Goal: Task Accomplishment & Management: Complete application form

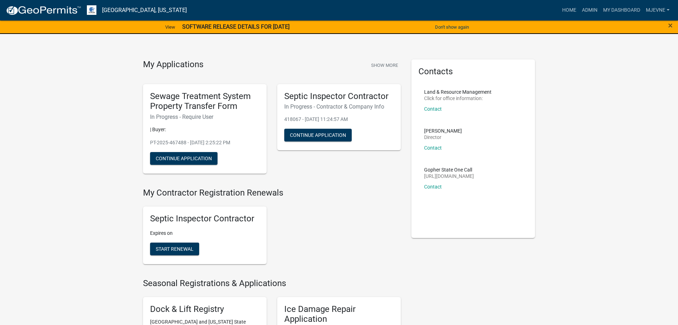
scroll to position [252, 0]
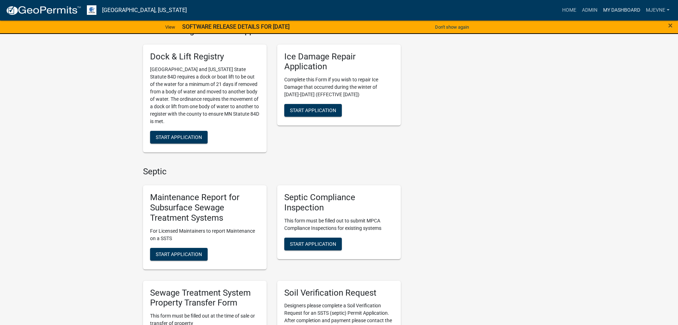
click at [616, 8] on link "My Dashboard" at bounding box center [621, 10] width 43 height 13
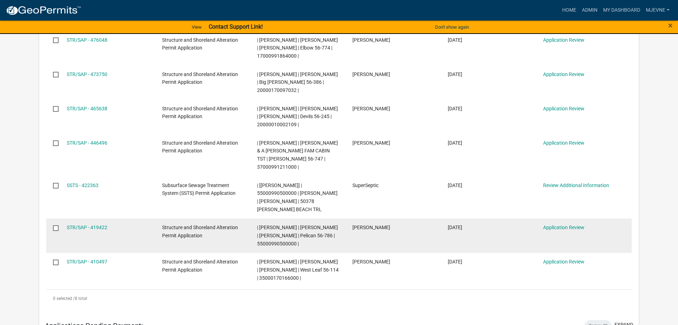
scroll to position [180, 0]
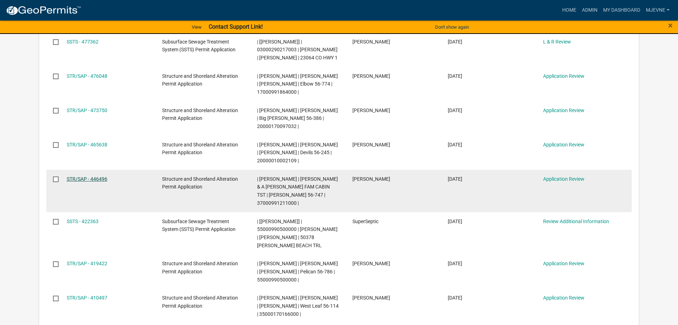
click at [82, 182] on link "STR/SAP - 446496" at bounding box center [87, 179] width 41 height 6
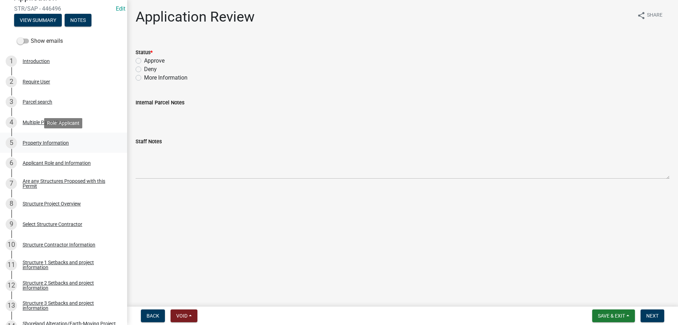
scroll to position [108, 0]
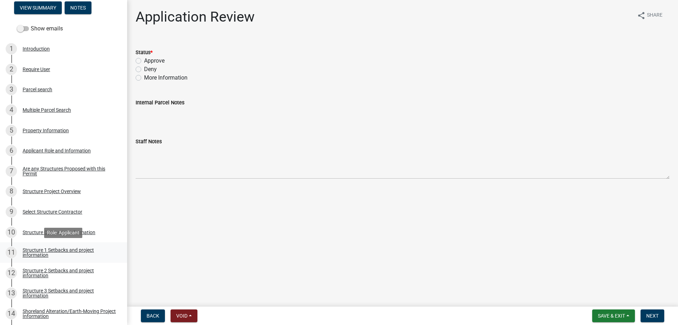
click at [59, 249] on div "Structure 1 Setbacks and project information" at bounding box center [69, 252] width 93 height 10
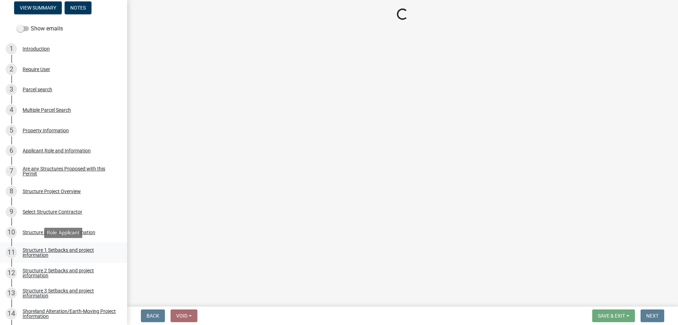
select select "c185e313-3403-4239-bd61-bb563c58a77a"
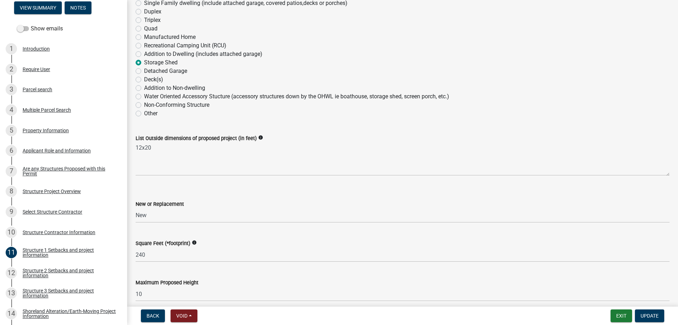
scroll to position [121, 0]
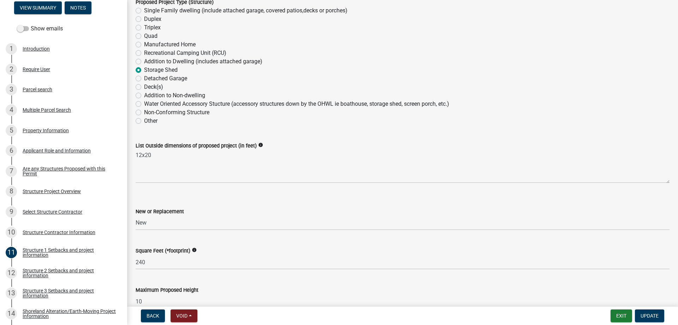
click at [144, 103] on label "Water Oriented Accessory Stucture (accessory structures down by the OHWL ie boa…" at bounding box center [296, 104] width 305 height 8
click at [144, 103] on input "Water Oriented Accessory Stucture (accessory structures down by the OHWL ie boa…" at bounding box center [146, 102] width 5 height 5
radio input "true"
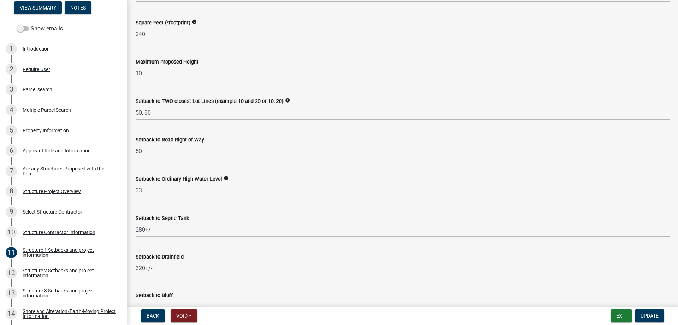
scroll to position [362, 0]
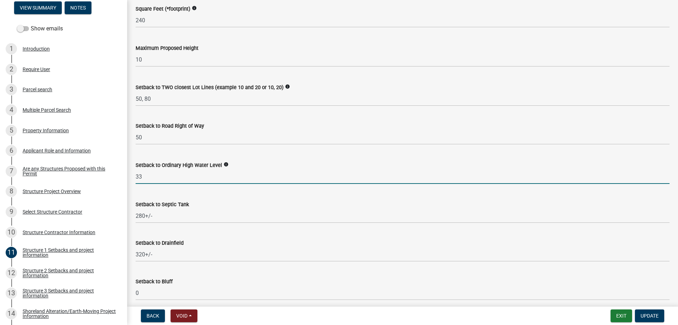
drag, startPoint x: 150, startPoint y: 179, endPoint x: 129, endPoint y: 178, distance: 21.6
click at [136, 178] on input "33" at bounding box center [403, 176] width 534 height 14
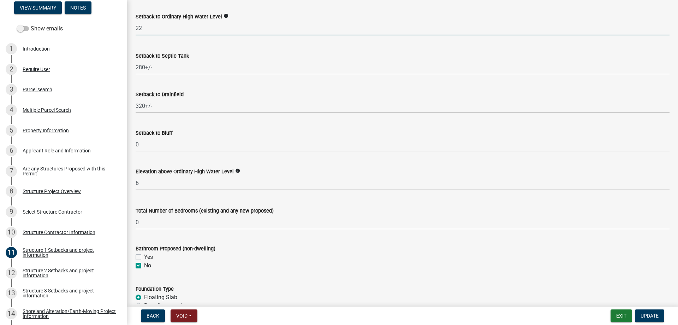
scroll to position [523, 0]
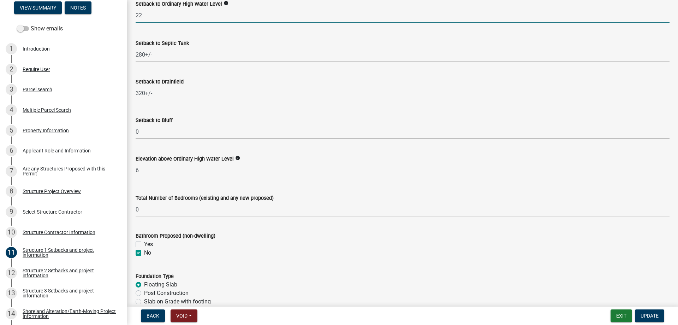
type input "22"
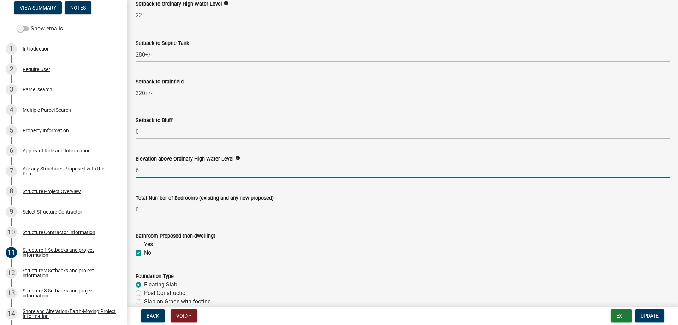
drag, startPoint x: 147, startPoint y: 174, endPoint x: 130, endPoint y: 174, distance: 17.0
click at [136, 174] on input "6" at bounding box center [403, 170] width 534 height 14
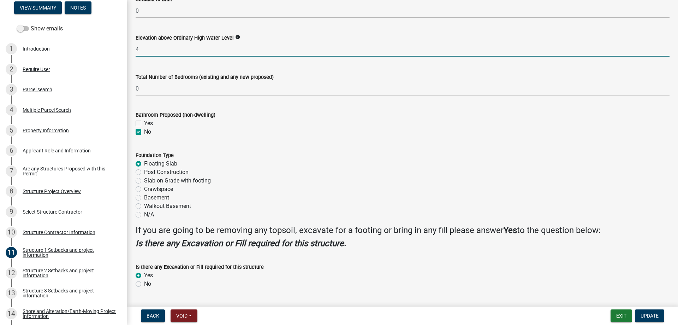
scroll to position [663, 0]
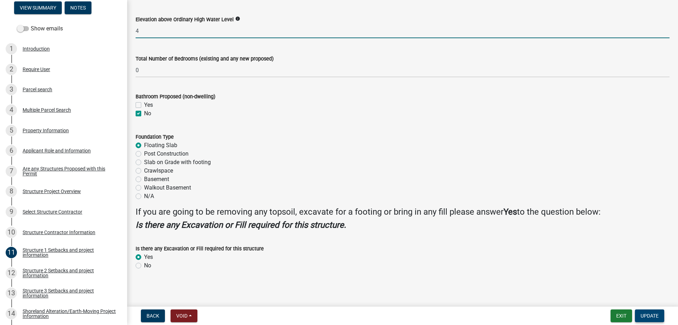
type input "4"
click at [646, 318] on span "Update" at bounding box center [650, 316] width 18 height 6
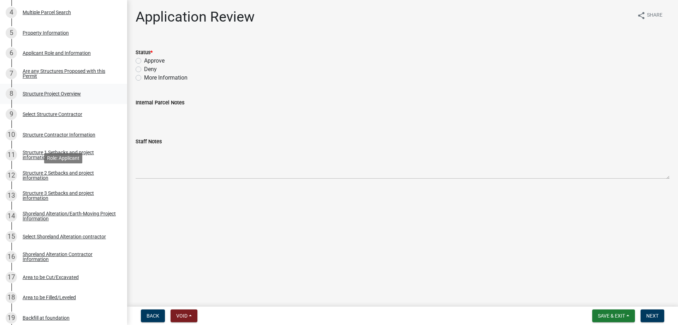
scroll to position [216, 0]
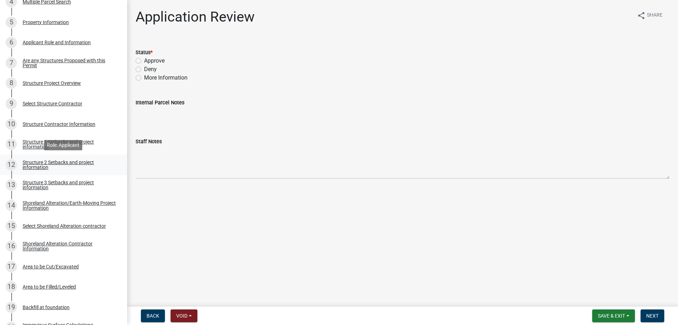
click at [40, 164] on div "Structure 2 Setbacks and project information" at bounding box center [69, 165] width 93 height 10
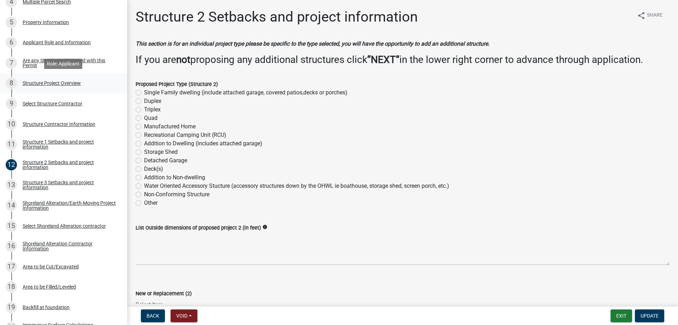
click at [52, 84] on div "Structure Project Overview" at bounding box center [52, 83] width 58 height 5
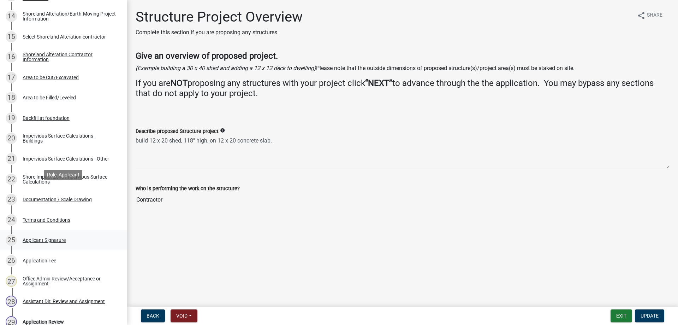
scroll to position [390, 0]
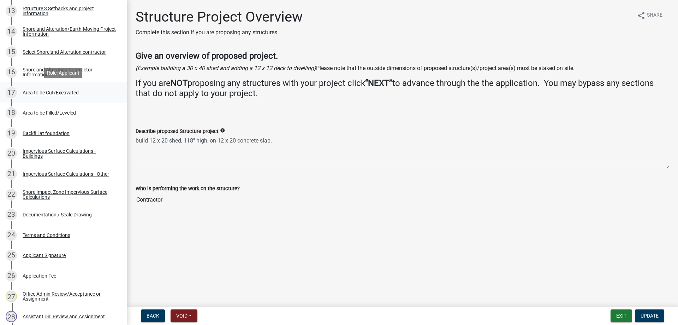
click at [51, 93] on div "Area to be Cut/Excavated" at bounding box center [51, 92] width 56 height 5
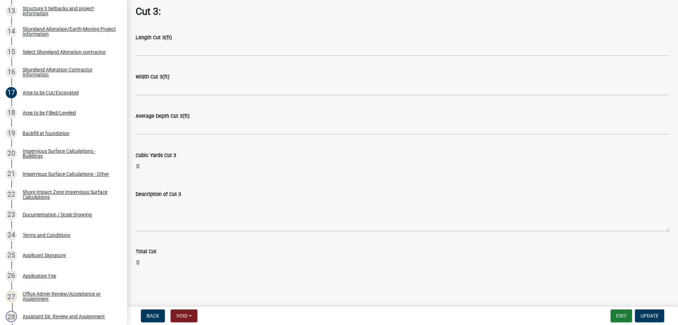
scroll to position [588, 0]
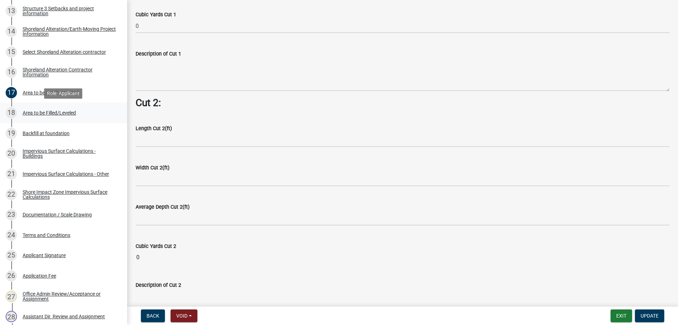
click at [43, 112] on div "Area to be Filled/Leveled" at bounding box center [49, 112] width 53 height 5
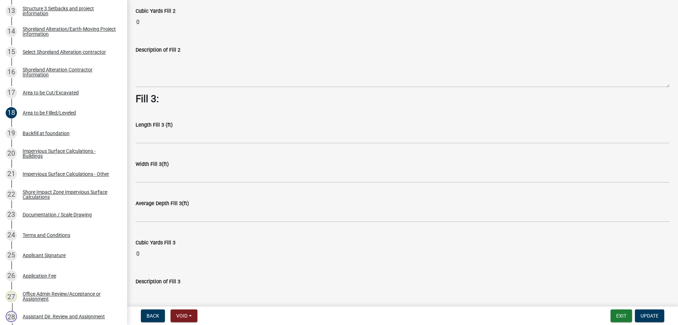
scroll to position [508, 0]
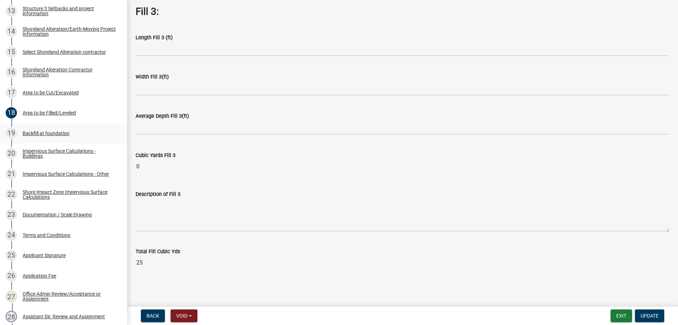
click at [43, 133] on div "Backfill at foundation" at bounding box center [46, 133] width 47 height 5
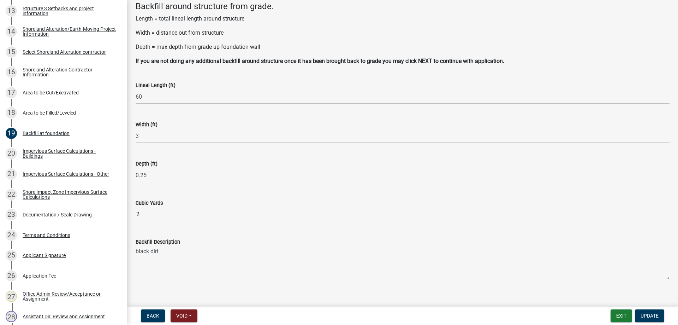
scroll to position [47, 0]
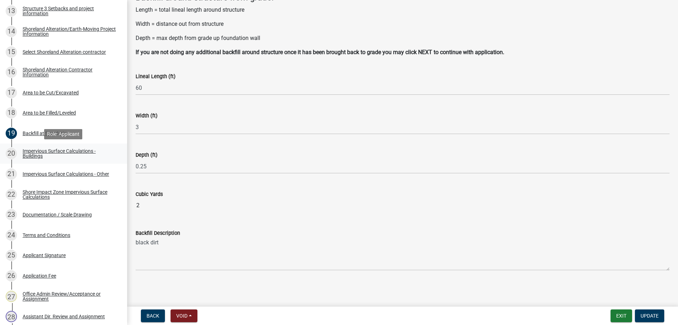
click at [37, 149] on div "Impervious Surface Calculations - Buildings" at bounding box center [69, 153] width 93 height 10
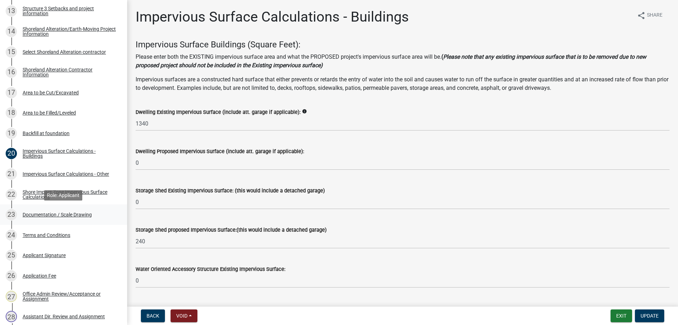
scroll to position [462, 0]
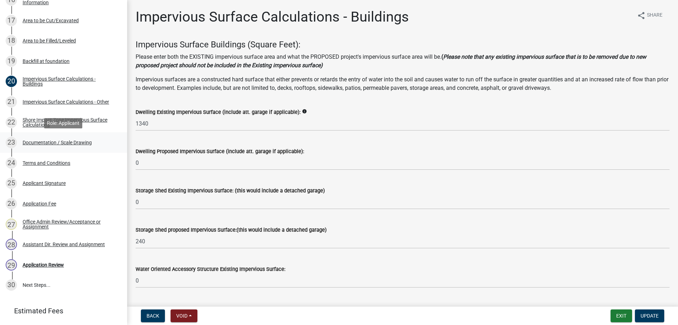
click at [36, 142] on div "Documentation / Scale Drawing" at bounding box center [57, 142] width 69 height 5
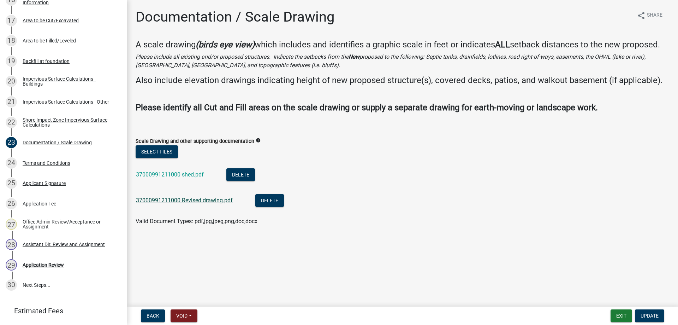
click at [191, 203] on link "37000991211000 Revised drawing.pdf" at bounding box center [184, 200] width 97 height 7
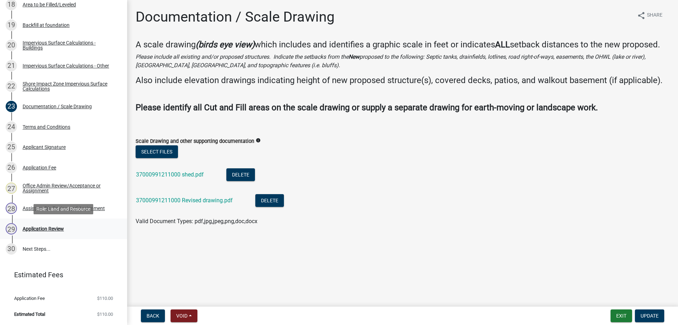
click at [36, 230] on div "Application Review" at bounding box center [43, 228] width 41 height 5
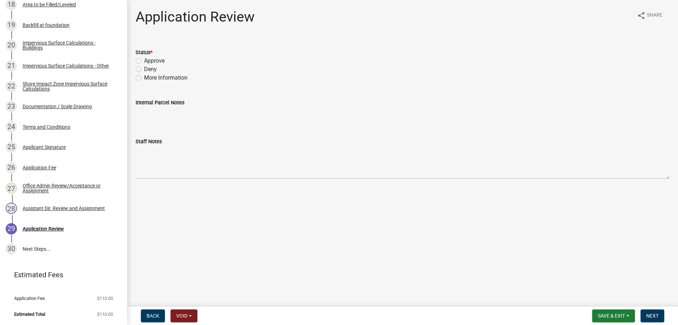
click at [144, 60] on label "Approve" at bounding box center [154, 61] width 20 height 8
click at [144, 60] on input "Approve" at bounding box center [146, 59] width 5 height 5
radio input "true"
click at [648, 315] on span "Next" at bounding box center [652, 316] width 12 height 6
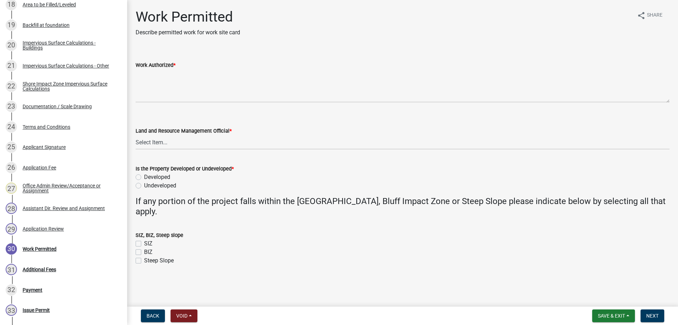
scroll to position [640, 0]
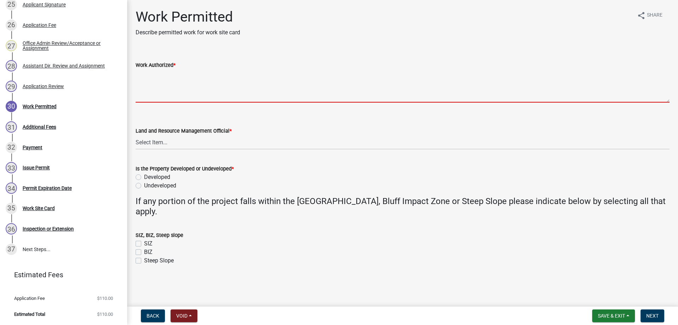
click at [157, 82] on textarea "Work Authorized *" at bounding box center [403, 85] width 534 height 33
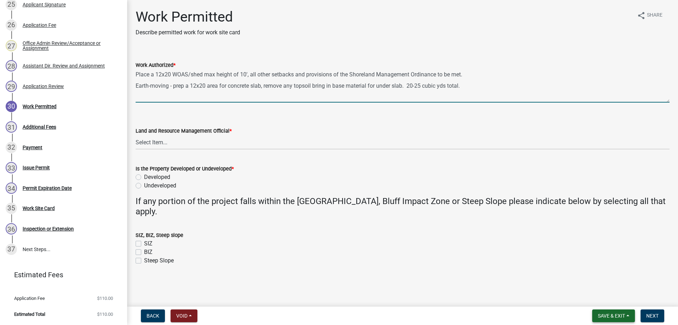
type textarea "Place a 12x20 WOAS/shed max height of 10', all other setbacks and provisions of…"
click at [598, 316] on span "Save & Exit" at bounding box center [611, 316] width 27 height 6
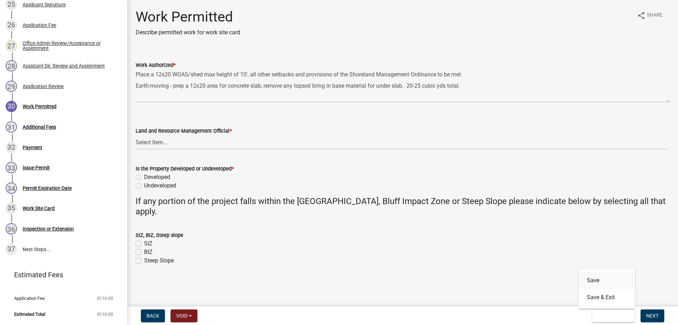
click at [592, 281] on button "Save" at bounding box center [606, 280] width 57 height 17
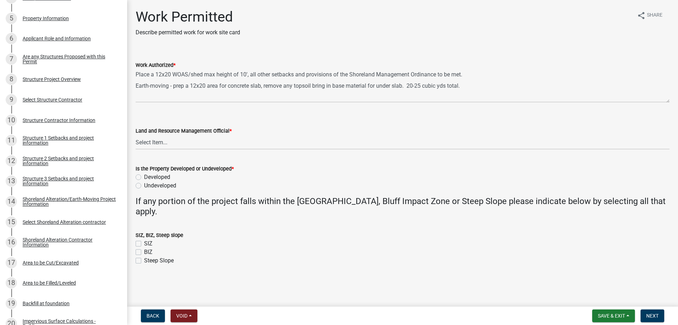
scroll to position [218, 0]
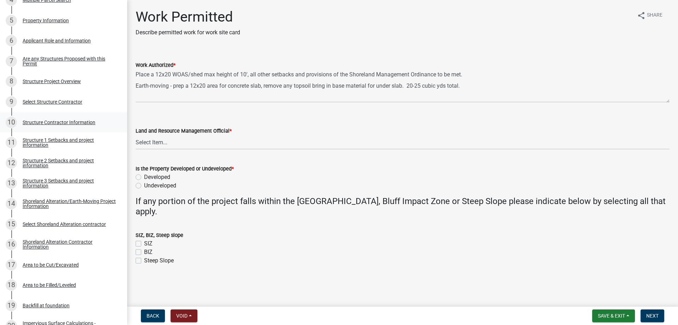
click at [57, 120] on div "Structure Contractor Information" at bounding box center [59, 122] width 73 height 5
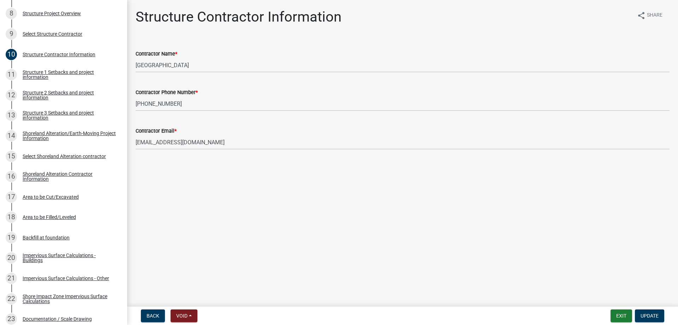
scroll to position [278, 0]
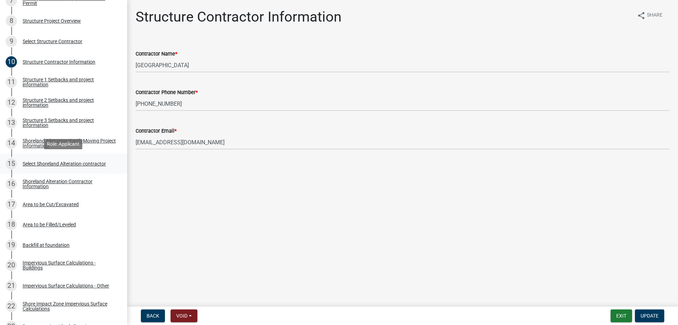
click at [59, 159] on div "15 Select Shoreland Alteration contractor" at bounding box center [61, 163] width 110 height 11
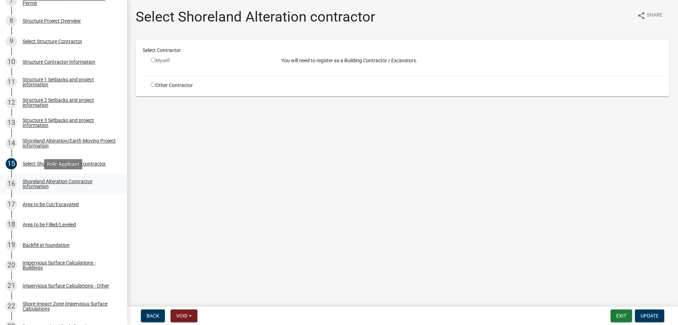
click at [39, 181] on div "Shoreland Alteration Contractor Information" at bounding box center [69, 184] width 93 height 10
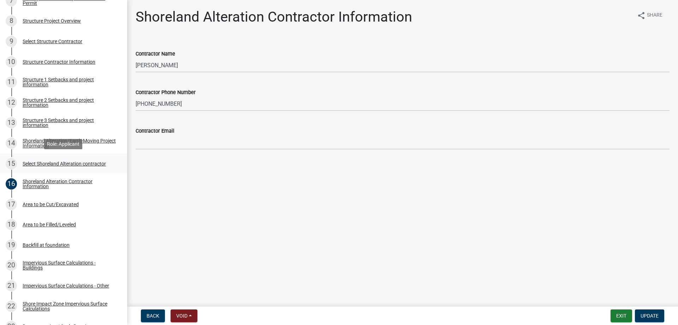
click at [46, 161] on div "Select Shoreland Alteration contractor" at bounding box center [64, 163] width 83 height 5
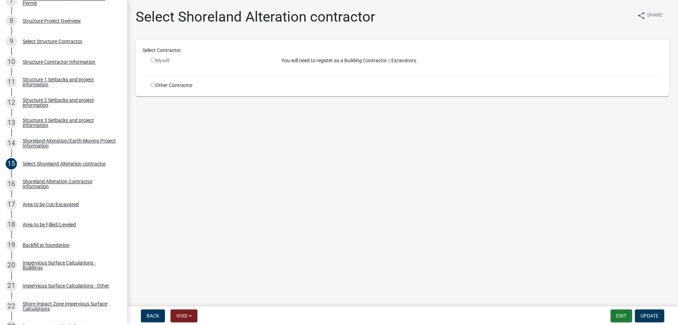
click at [154, 86] on input "radio" at bounding box center [153, 84] width 5 height 5
radio input "true"
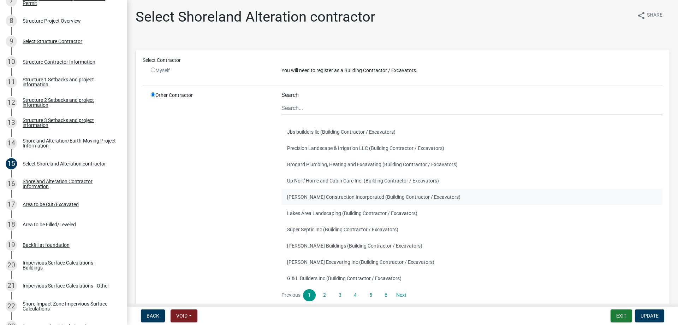
scroll to position [54, 0]
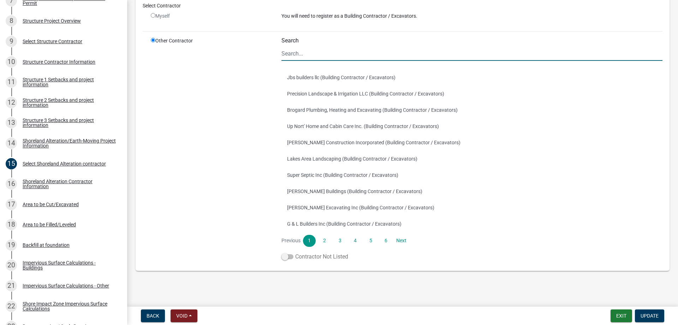
click at [290, 256] on span at bounding box center [287, 256] width 12 height 5
click at [295, 252] on input "Contractor Not Listed" at bounding box center [295, 252] width 0 height 0
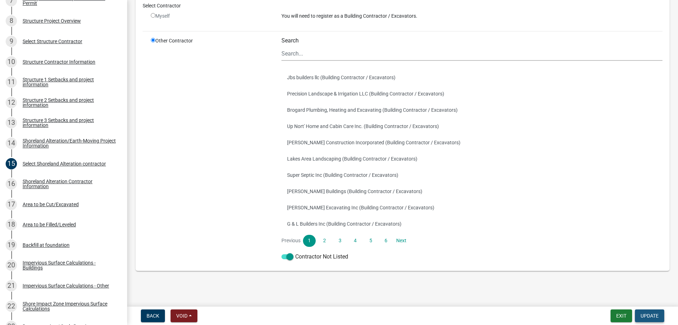
click at [643, 318] on span "Update" at bounding box center [650, 316] width 18 height 6
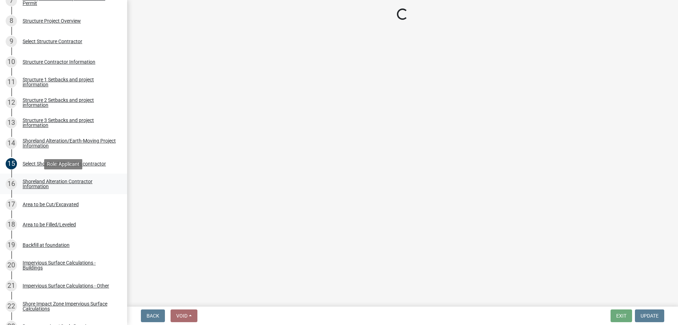
click at [44, 181] on div "Shoreland Alteration Contractor Information" at bounding box center [69, 184] width 93 height 10
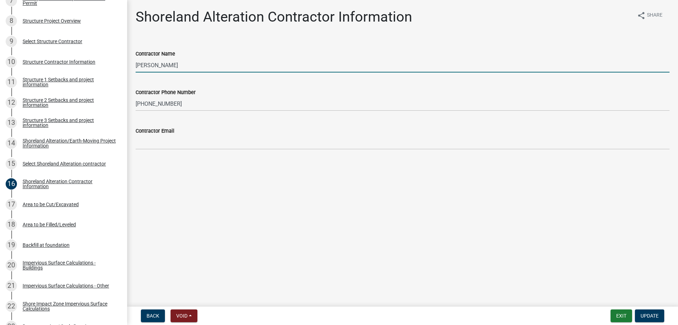
drag, startPoint x: 175, startPoint y: 66, endPoint x: 127, endPoint y: 70, distance: 47.8
click at [136, 70] on input "blake meland" at bounding box center [403, 65] width 534 height 14
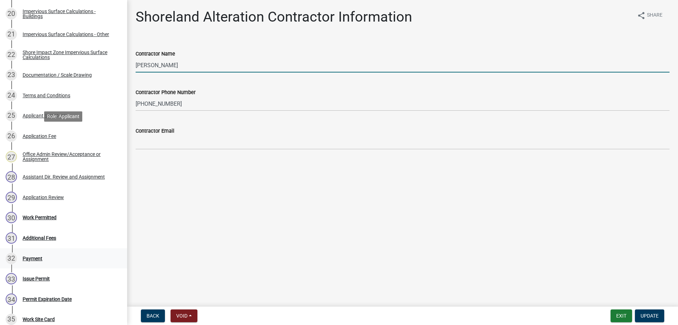
scroll to position [530, 0]
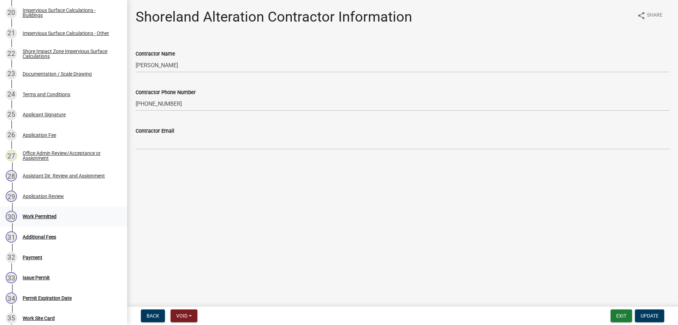
click at [43, 215] on div "Work Permitted" at bounding box center [40, 216] width 34 height 5
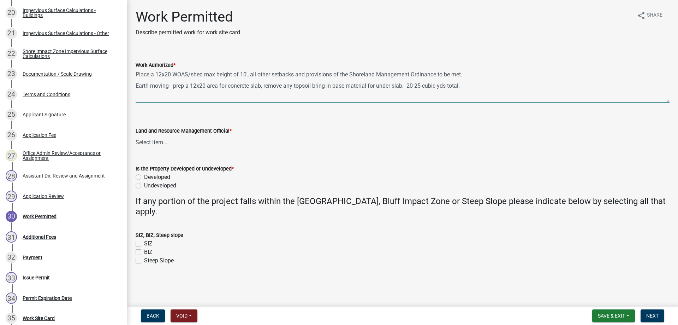
click at [475, 86] on textarea "Place a 12x20 WOAS/shed max height of 10', all other setbacks and provisions of…" at bounding box center [403, 85] width 534 height 33
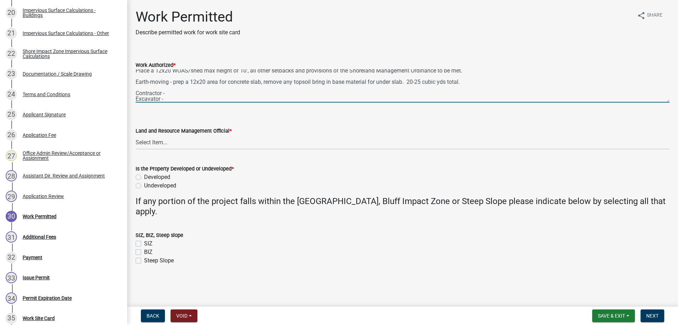
paste textarea "blake meland"
click at [167, 99] on textarea "Place a 12x20 WOAS/shed max height of 10', all other setbacks and provisions of…" at bounding box center [403, 85] width 534 height 33
click at [183, 98] on textarea "Place a 12x20 WOAS/shed max height of 10', all other setbacks and provisions of…" at bounding box center [403, 85] width 534 height 33
click at [169, 91] on textarea "Place a 12x20 WOAS/shed max height of 10', all other setbacks and provisions of…" at bounding box center [403, 85] width 534 height 33
type textarea "Place a 12x20 WOAS/shed max height of 10', all other setbacks and provisions of…"
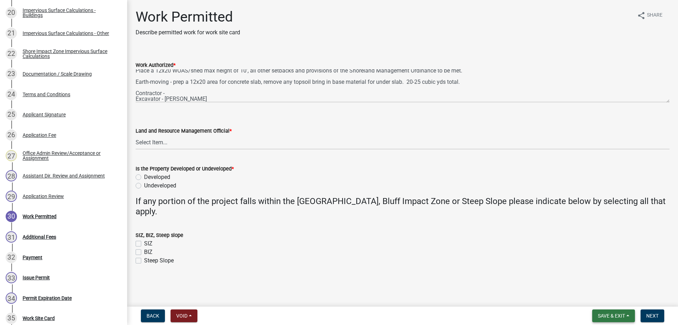
click at [610, 316] on span "Save & Exit" at bounding box center [611, 316] width 27 height 6
click at [594, 281] on button "Save" at bounding box center [606, 280] width 57 height 17
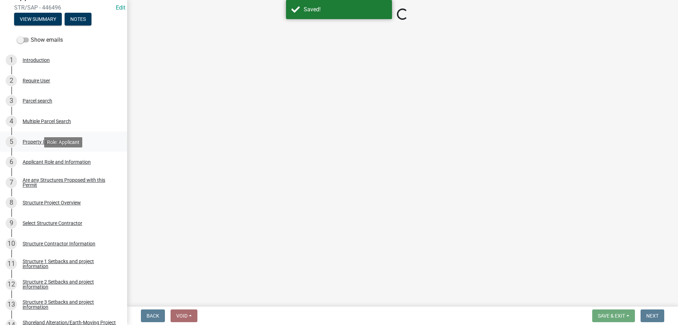
scroll to position [134, 0]
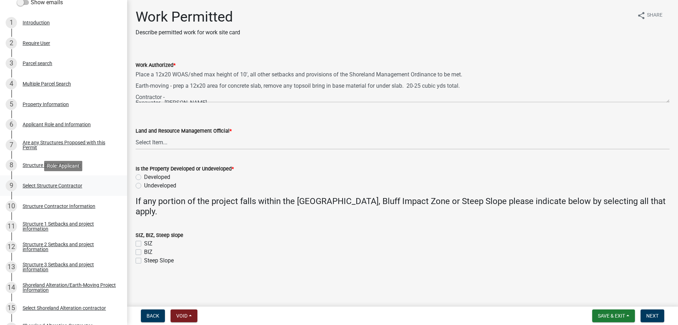
click at [48, 184] on div "Select Structure Contractor" at bounding box center [53, 185] width 60 height 5
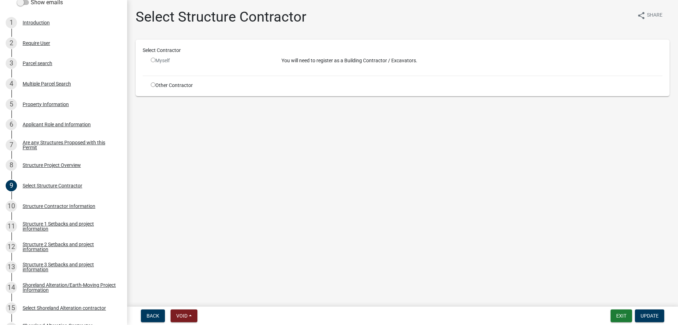
click at [153, 83] on input "radio" at bounding box center [153, 84] width 5 height 5
radio input "true"
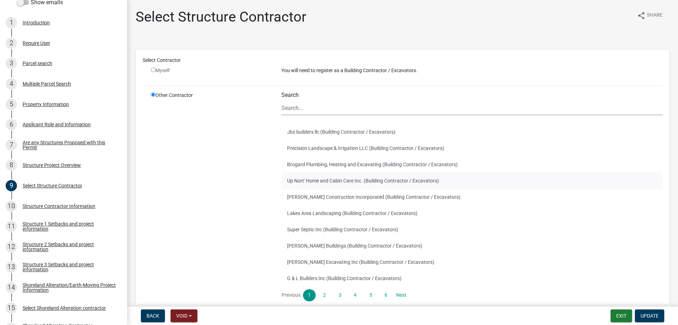
scroll to position [54, 0]
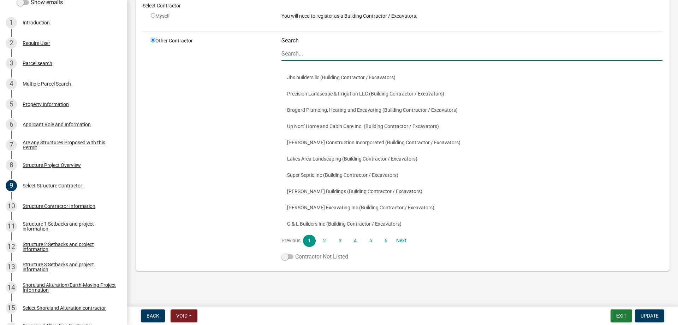
click at [291, 256] on span at bounding box center [287, 256] width 12 height 5
click at [295, 252] on input "Contractor Not Listed" at bounding box center [295, 252] width 0 height 0
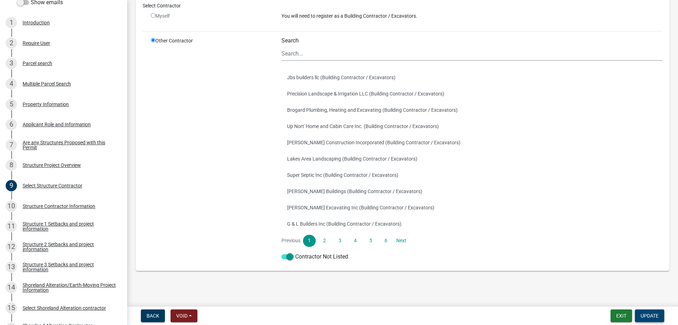
click at [639, 316] on button "Update" at bounding box center [649, 315] width 29 height 13
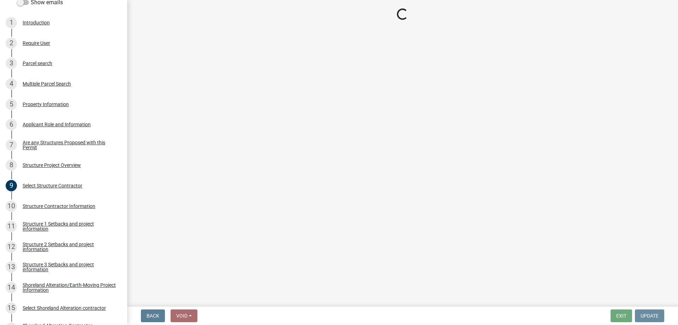
scroll to position [0, 0]
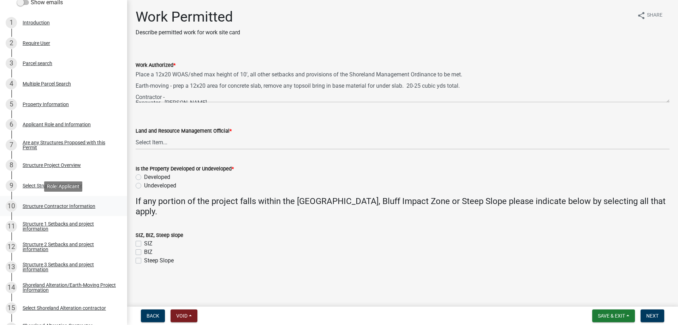
click at [52, 205] on div "Structure Contractor Information" at bounding box center [59, 205] width 73 height 5
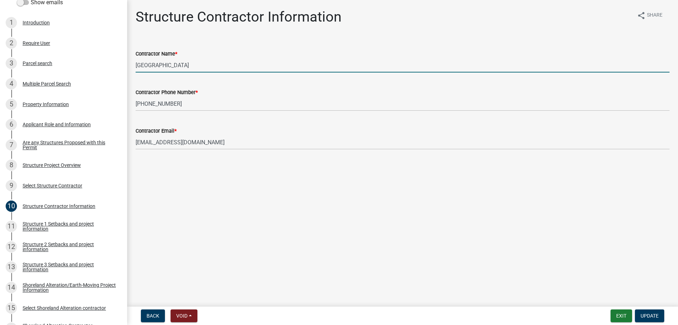
drag, startPoint x: 176, startPoint y: 67, endPoint x: 121, endPoint y: 71, distance: 54.6
click at [136, 71] on input "northland shed" at bounding box center [403, 65] width 534 height 14
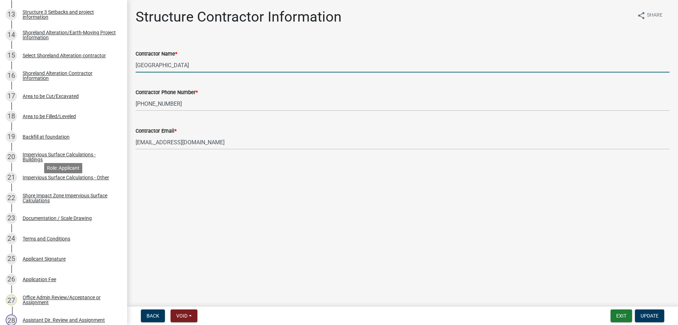
scroll to position [641, 0]
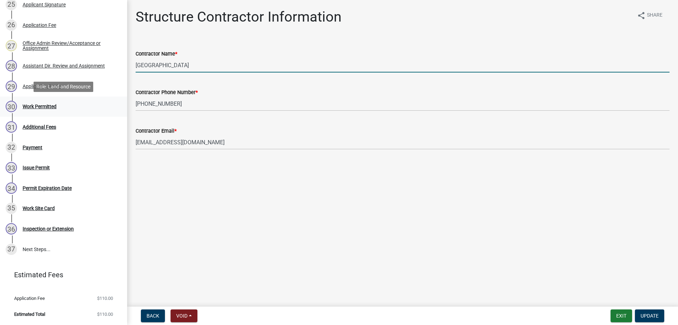
click at [30, 108] on div "Work Permitted" at bounding box center [40, 106] width 34 height 5
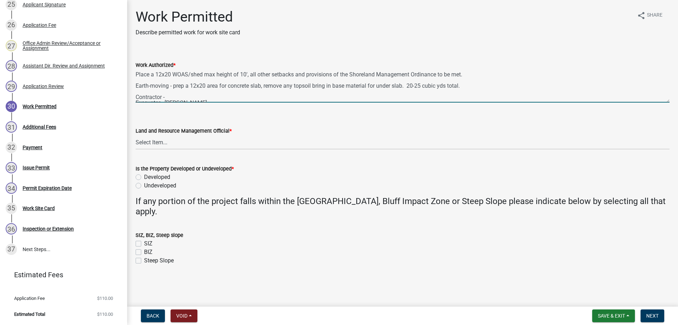
click at [170, 95] on textarea "Place a 12x20 WOAS/shed max height of 10', all other setbacks and provisions of…" at bounding box center [403, 85] width 534 height 33
paste textarea "northland shed"
click at [170, 96] on textarea "Place a 12x20 WOAS/shed max height of 10', all other setbacks and provisions of…" at bounding box center [403, 85] width 534 height 33
click at [196, 96] on textarea "Place a 12x20 WOAS/shed max height of 10', all other setbacks and provisions of…" at bounding box center [403, 85] width 534 height 33
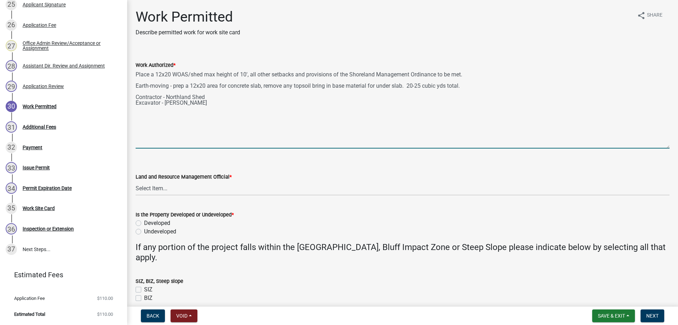
drag, startPoint x: 665, startPoint y: 101, endPoint x: 655, endPoint y: 147, distance: 47.0
click at [655, 147] on textarea "Place a 12x20 WOAS/shed max height of 10', all other setbacks and provisions of…" at bounding box center [403, 108] width 534 height 79
click at [208, 94] on textarea "Place a 12x20 WOAS/shed max height of 10', all other setbacks and provisions of…" at bounding box center [403, 108] width 534 height 79
click at [237, 118] on textarea "Place a 12x20 WOAS/shed max height of 10', all other setbacks and provisions of…" at bounding box center [403, 108] width 534 height 79
click at [137, 95] on textarea "Place a 12x20 WOAS/shed max height of 10', all other setbacks and provisions of…" at bounding box center [403, 108] width 534 height 79
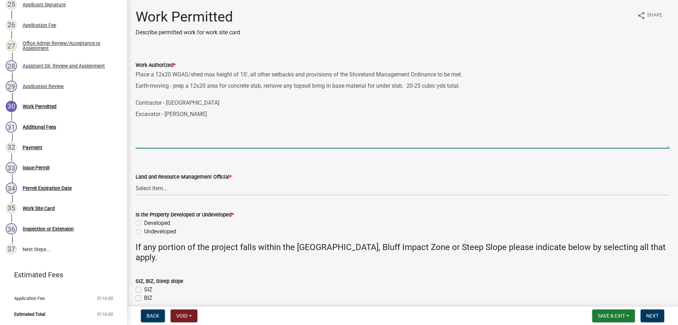
click at [231, 114] on textarea "Place a 12x20 WOAS/shed max height of 10', all other setbacks and provisions of…" at bounding box center [403, 108] width 534 height 79
click at [162, 74] on textarea "Place a 12x20 WOAS/shed max height of 10', all other setbacks and provisions of…" at bounding box center [403, 108] width 534 height 79
click at [196, 86] on textarea "Place a 12' x 20' WOAS/shed max height of 10', all other setbacks and provision…" at bounding box center [403, 108] width 534 height 79
click at [209, 85] on textarea "Place a 12' x 20' WOAS/shed max height of 10', all other setbacks and provision…" at bounding box center [403, 108] width 534 height 79
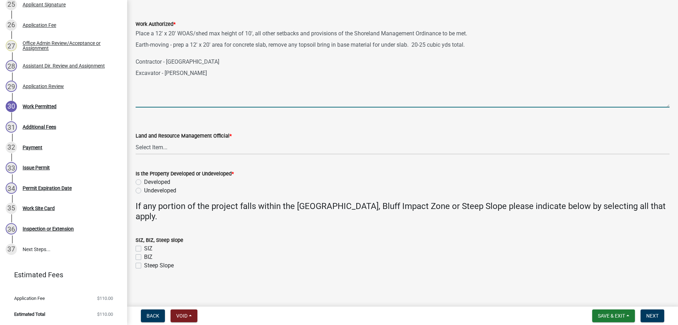
type textarea "Place a 12' x 20' WOAS/shed max height of 10', all other setbacks and provision…"
click at [136, 140] on select "Select Item... [PERSON_NAME] [PERSON_NAME] [PERSON_NAME] [PERSON_NAME] [PERSON_…" at bounding box center [403, 147] width 534 height 14
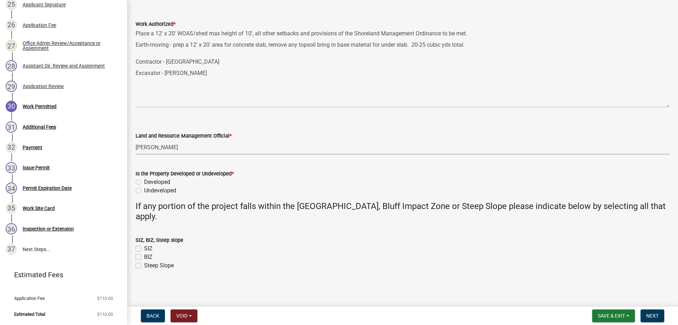
click option "[PERSON_NAME]" at bounding box center [0, 0] width 0 height 0
select select "b4c12476-3918-4c31-b34d-126d47b866fd"
click at [144, 182] on label "Developed" at bounding box center [157, 182] width 26 height 8
click at [144, 182] on input "Developed" at bounding box center [146, 180] width 5 height 5
radio input "true"
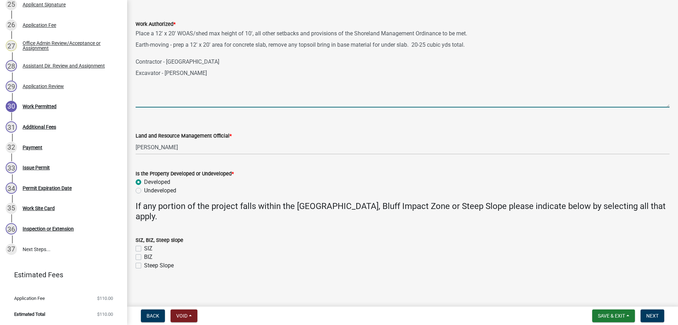
click at [409, 45] on textarea "Place a 12' x 20' WOAS/shed max height of 10', all other setbacks and provision…" at bounding box center [403, 67] width 534 height 79
click at [391, 71] on textarea "Place a 12' x 20' WOAS/shed max height of 10', all other setbacks and provision…" at bounding box center [403, 67] width 534 height 79
type textarea "Place a 12' x 20' WOAS/shed max height of 10', all other setbacks and provision…"
click at [144, 248] on label "SIZ" at bounding box center [148, 248] width 8 height 8
click at [144, 248] on input "SIZ" at bounding box center [146, 246] width 5 height 5
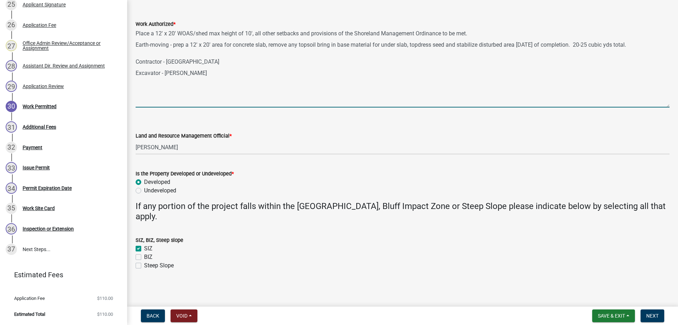
checkbox input "true"
checkbox input "false"
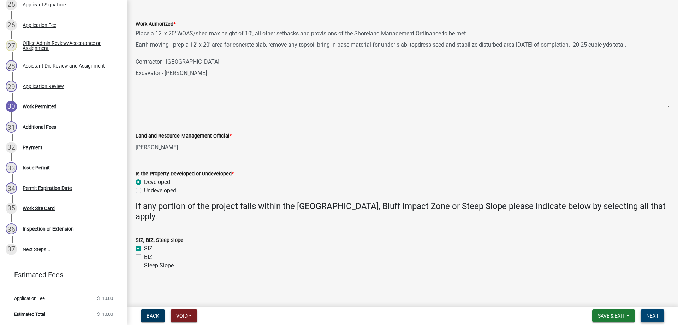
click at [651, 316] on span "Next" at bounding box center [652, 316] width 12 height 6
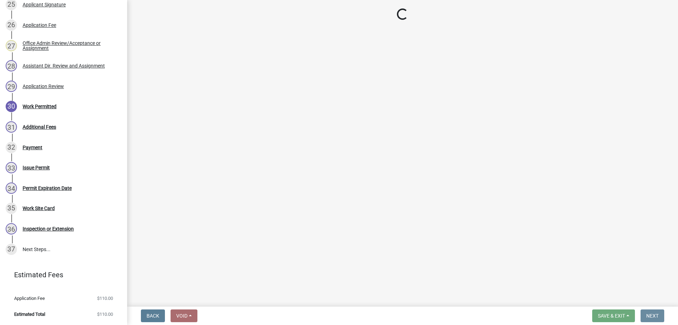
scroll to position [0, 0]
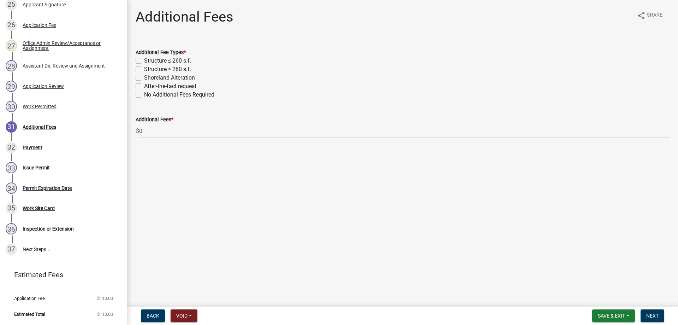
click at [144, 60] on label "Structure ≤ 260 s.f." at bounding box center [167, 61] width 47 height 8
click at [144, 60] on input "Structure ≤ 260 s.f." at bounding box center [146, 59] width 5 height 5
checkbox input "true"
checkbox input "false"
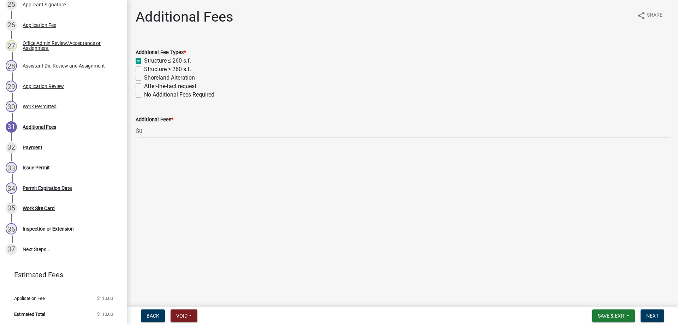
checkbox input "false"
click at [144, 77] on label "Shoreland Alteration" at bounding box center [169, 77] width 51 height 8
click at [144, 77] on input "Shoreland Alteration" at bounding box center [146, 75] width 5 height 5
checkbox input "true"
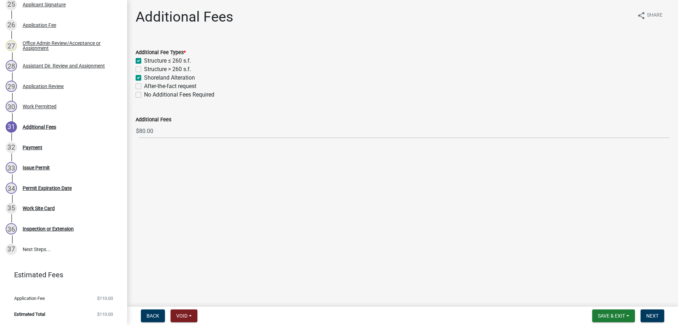
checkbox input "true"
checkbox input "false"
checkbox input "true"
checkbox input "false"
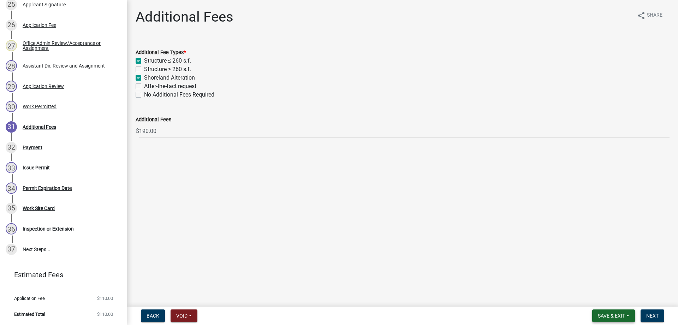
click at [601, 316] on span "Save & Exit" at bounding box center [611, 316] width 27 height 6
click at [593, 280] on button "Save" at bounding box center [606, 280] width 57 height 17
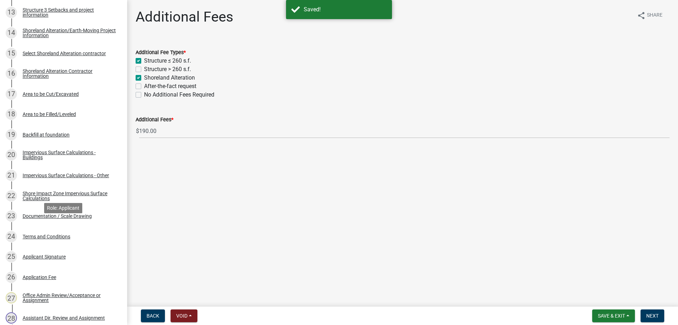
scroll to position [425, 0]
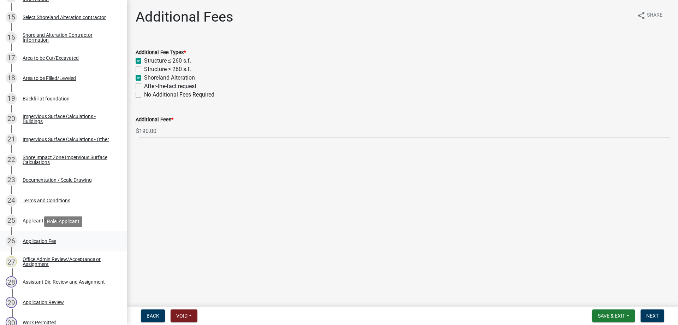
click at [35, 239] on div "Application Fee" at bounding box center [40, 240] width 34 height 5
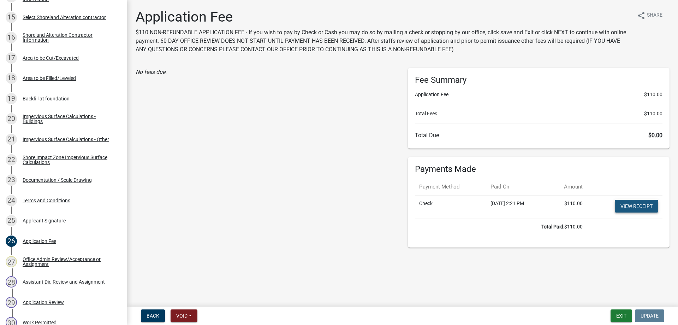
click at [632, 208] on link "View receipt" at bounding box center [636, 206] width 43 height 13
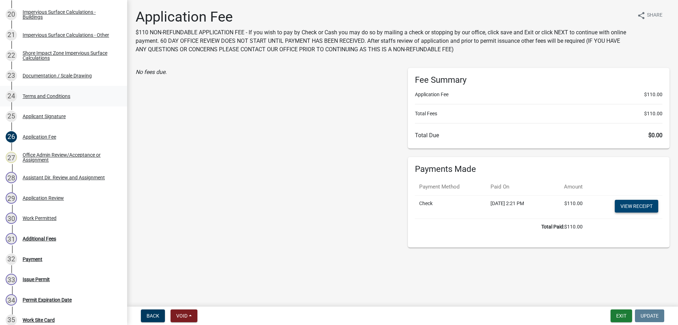
scroll to position [641, 0]
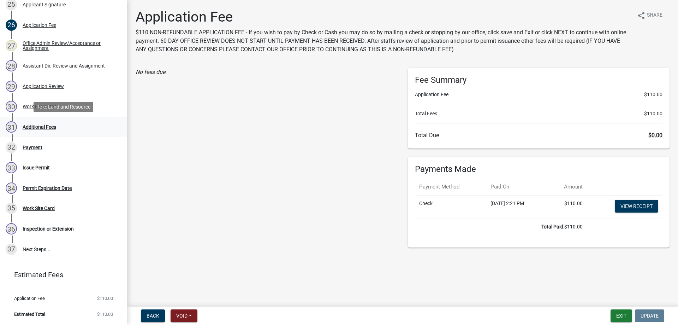
click at [33, 126] on div "Additional Fees" at bounding box center [40, 126] width 34 height 5
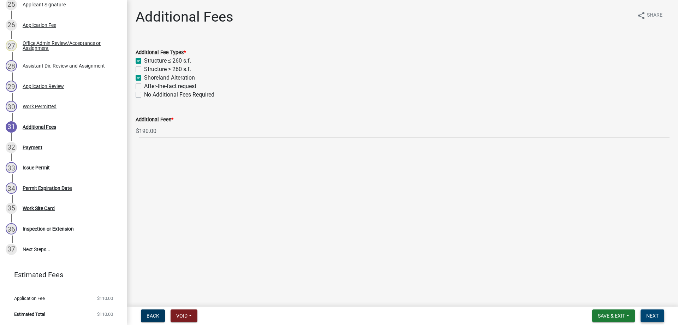
click at [651, 316] on span "Next" at bounding box center [652, 316] width 12 height 6
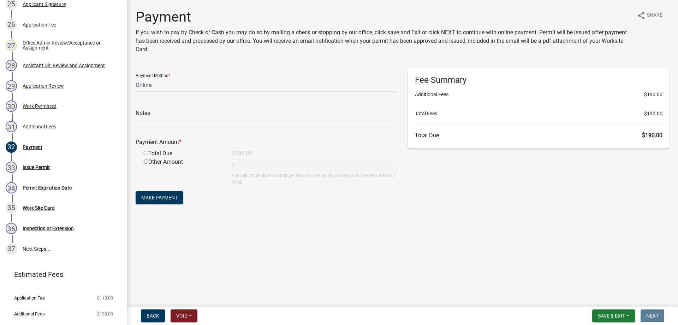
click at [136, 78] on select "Credit Card POS Check Cash Online" at bounding box center [267, 85] width 262 height 14
select select "1: 0"
click option "Check" at bounding box center [0, 0] width 0 height 0
click at [165, 115] on input "text" at bounding box center [267, 115] width 262 height 14
type input "7100 Receipt No. 2025-"
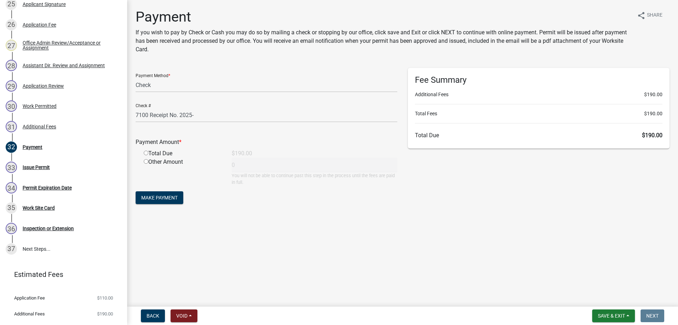
click at [147, 154] on input "radio" at bounding box center [146, 152] width 5 height 5
radio input "true"
type input "190"
click at [197, 118] on input "7100 Receipt No. 2025-" at bounding box center [267, 115] width 262 height 14
type input "7100 Receipt No. 2025-021"
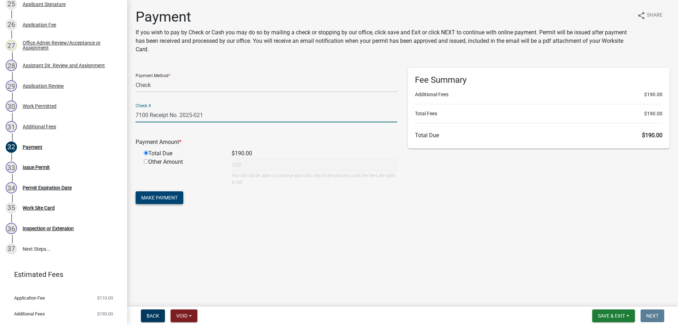
click at [152, 198] on span "Make Payment" at bounding box center [159, 198] width 36 height 6
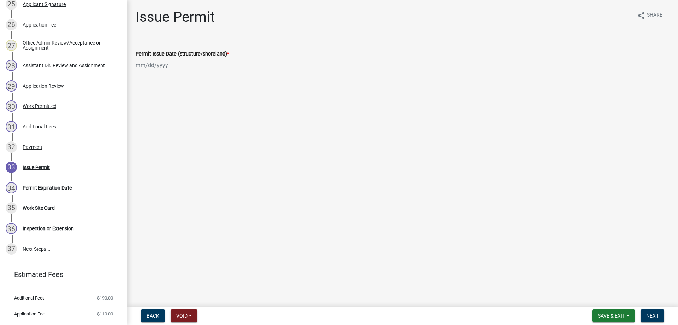
click at [150, 66] on input "Permit Issue Date (structure/shoreland) *" at bounding box center [168, 65] width 65 height 14
select select "9"
select select "2025"
click at [151, 126] on div "16" at bounding box center [153, 125] width 11 height 11
type input "[DATE]"
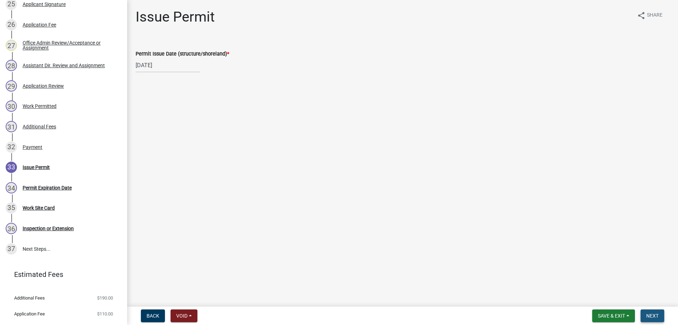
click at [653, 318] on span "Next" at bounding box center [652, 316] width 12 height 6
click at [651, 317] on span "Next" at bounding box center [652, 316] width 12 height 6
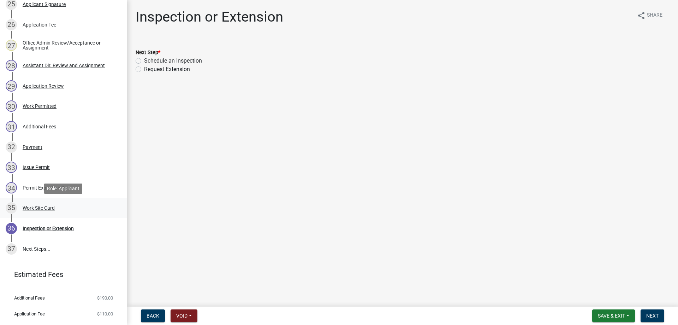
click at [28, 208] on div "Work Site Card" at bounding box center [39, 207] width 32 height 5
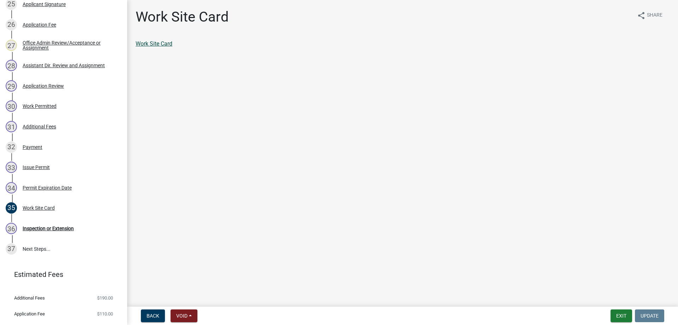
click at [155, 45] on link "Work Site Card" at bounding box center [154, 43] width 37 height 7
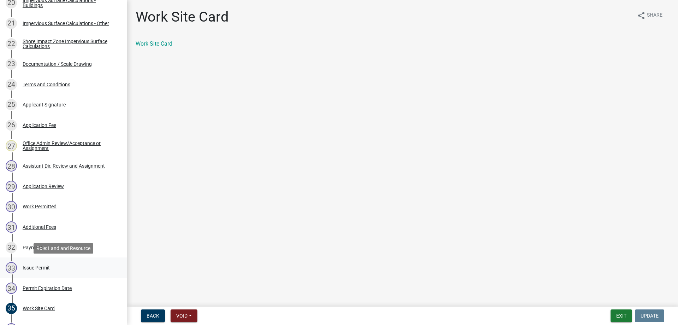
scroll to position [657, 0]
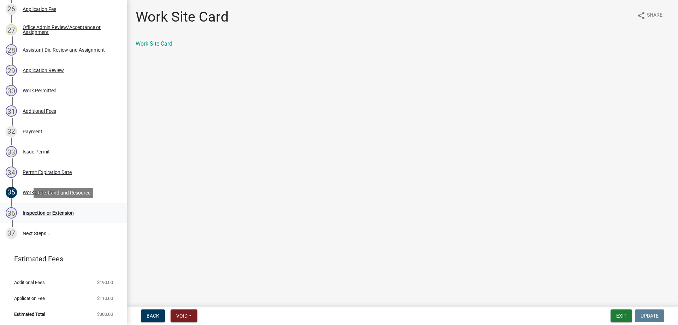
click at [31, 212] on div "Inspection or Extension" at bounding box center [48, 212] width 51 height 5
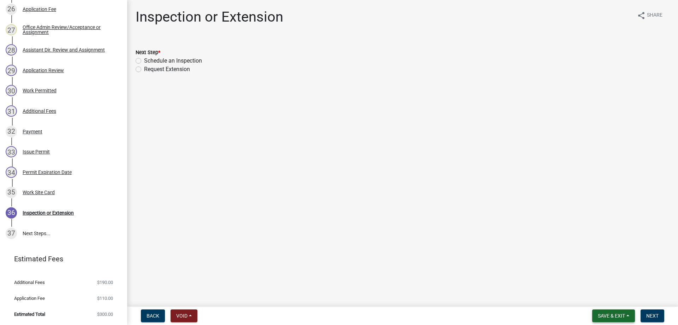
click at [598, 314] on span "Save & Exit" at bounding box center [611, 316] width 27 height 6
click at [594, 296] on button "Save & Exit" at bounding box center [606, 297] width 57 height 17
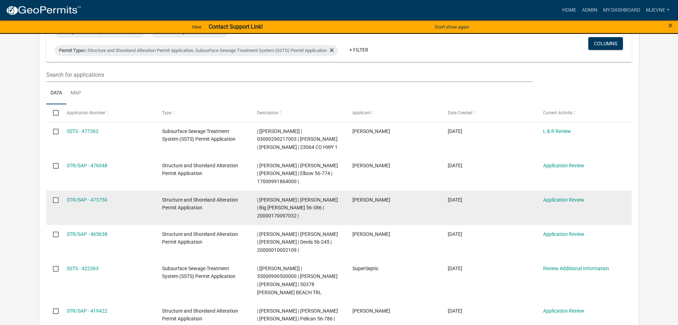
scroll to position [72, 0]
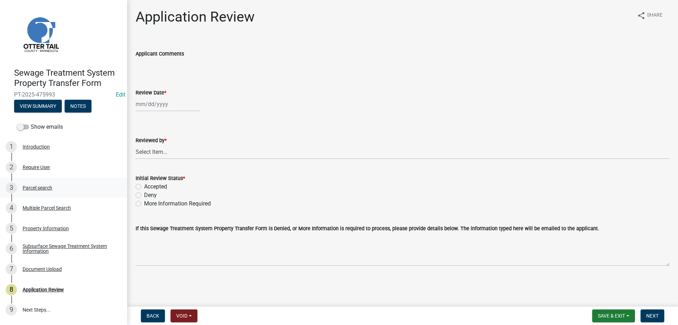
click at [28, 186] on div "Parcel search" at bounding box center [38, 187] width 30 height 5
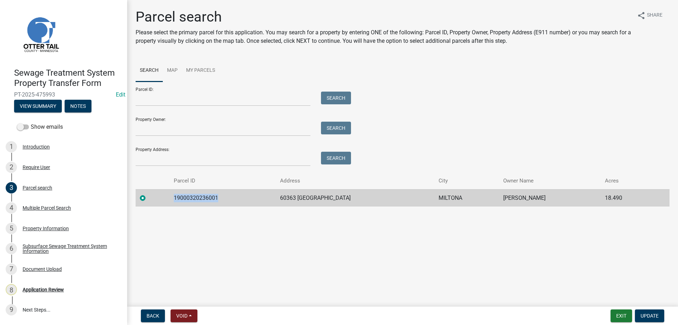
drag, startPoint x: 220, startPoint y: 198, endPoint x: 178, endPoint y: 198, distance: 42.4
click at [178, 198] on td "19000320236001" at bounding box center [223, 197] width 106 height 17
copy td "19000320236001"
click at [27, 207] on div "Multiple Parcel Search" at bounding box center [47, 207] width 48 height 5
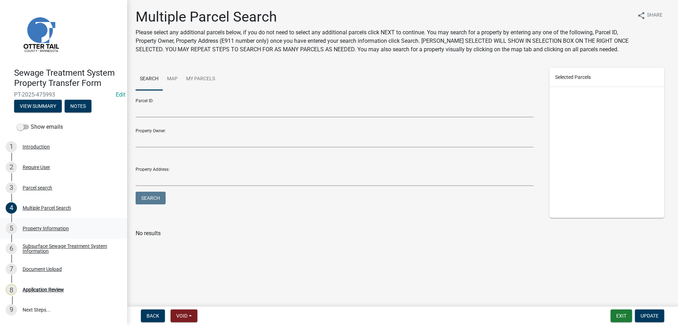
click at [35, 227] on div "Property Information" at bounding box center [46, 228] width 46 height 5
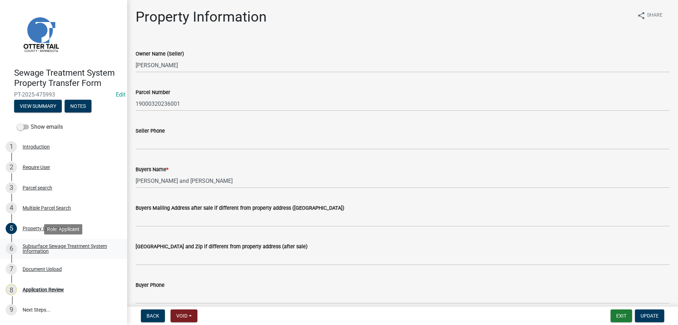
click at [42, 245] on div "Subsurface Sewage Treatment System Information" at bounding box center [69, 248] width 93 height 10
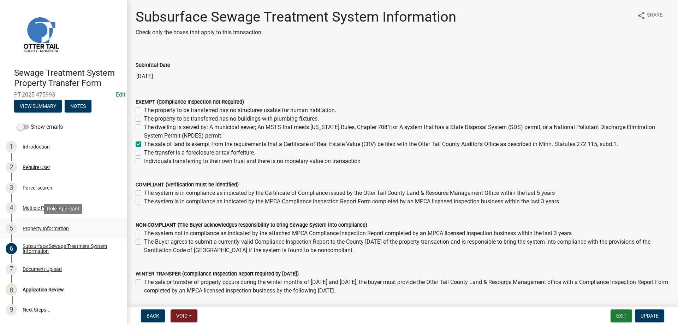
click at [32, 229] on div "Property Information" at bounding box center [46, 228] width 46 height 5
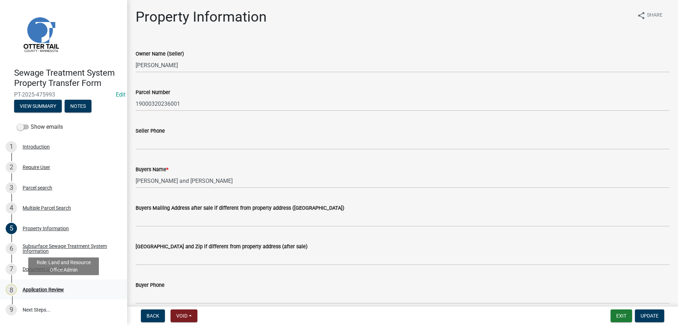
click at [37, 290] on div "Application Review" at bounding box center [43, 289] width 41 height 5
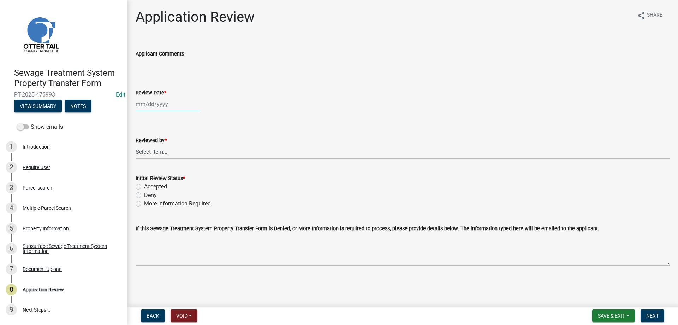
select select "9"
select select "2025"
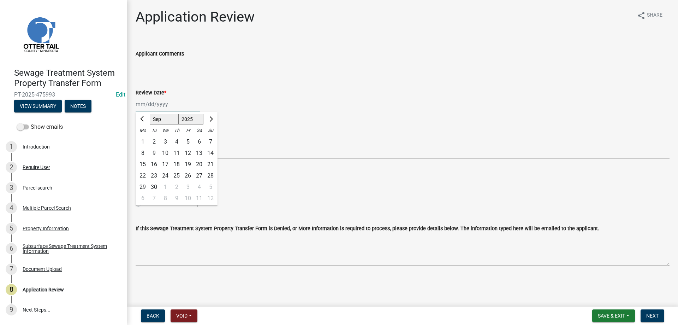
click at [153, 107] on input "Review Date *" at bounding box center [168, 104] width 65 height 14
click at [154, 165] on div "16" at bounding box center [153, 164] width 11 height 11
type input "[DATE]"
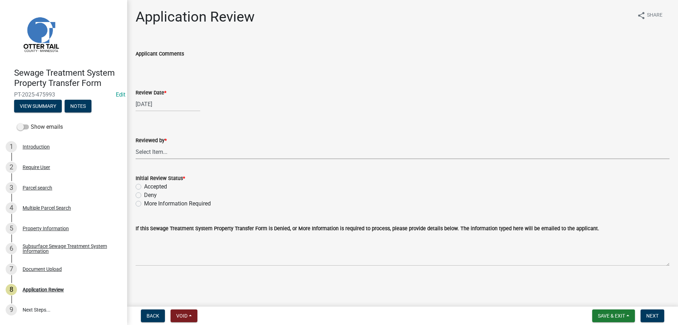
click at [136, 144] on select "Select Item... [PERSON_NAME] [PERSON_NAME] [PERSON_NAME] [PERSON_NAME] [PERSON_…" at bounding box center [403, 151] width 534 height 14
click option "[PERSON_NAME]" at bounding box center [0, 0] width 0 height 0
select select "b4c12476-3918-4c31-b34d-126d47b866fd"
click at [144, 186] on label "Accepted" at bounding box center [155, 186] width 23 height 8
click at [144, 186] on input "Accepted" at bounding box center [146, 184] width 5 height 5
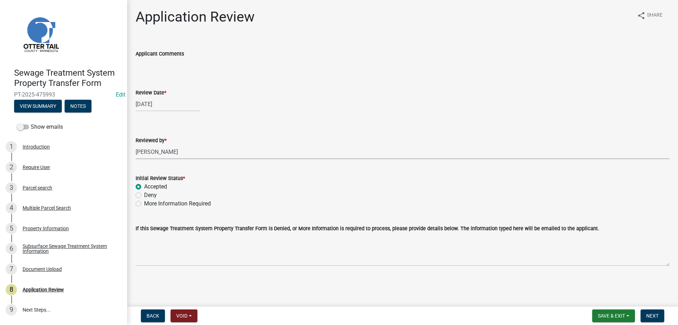
radio input "true"
click at [653, 318] on span "Next" at bounding box center [652, 316] width 12 height 6
click at [33, 186] on div "Parcel search" at bounding box center [38, 187] width 30 height 5
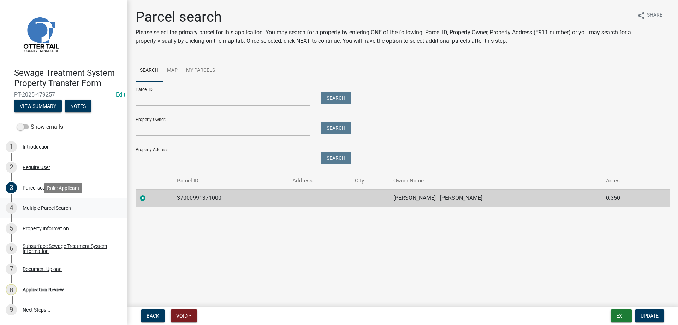
click at [31, 207] on div "Multiple Parcel Search" at bounding box center [47, 207] width 48 height 5
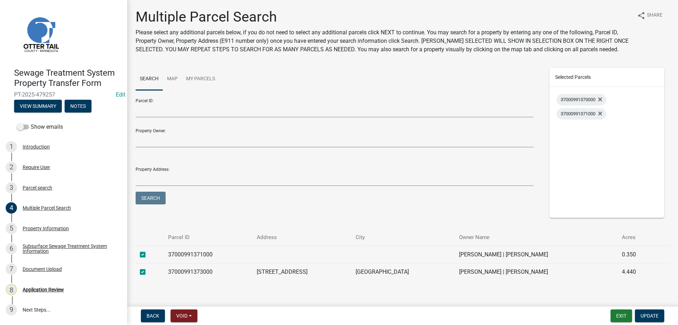
scroll to position [10, 0]
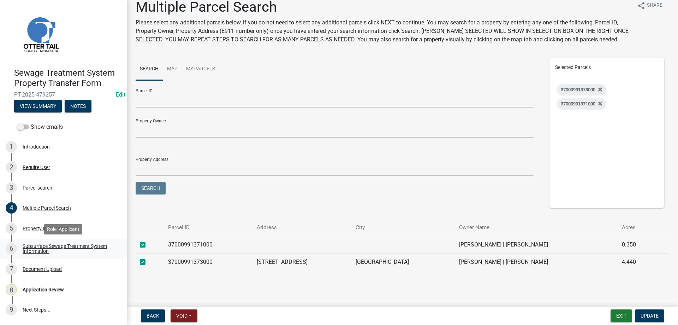
click at [38, 246] on div "Subsurface Sewage Treatment System Information" at bounding box center [69, 248] width 93 height 10
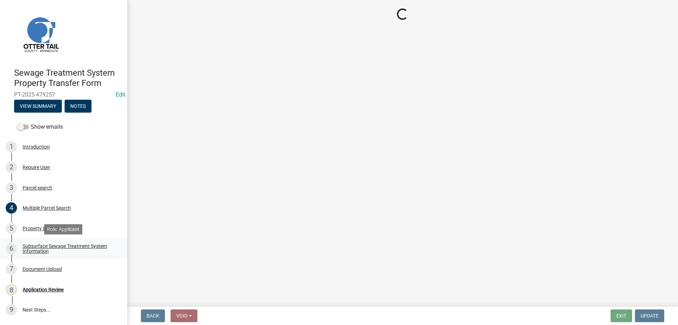
scroll to position [0, 0]
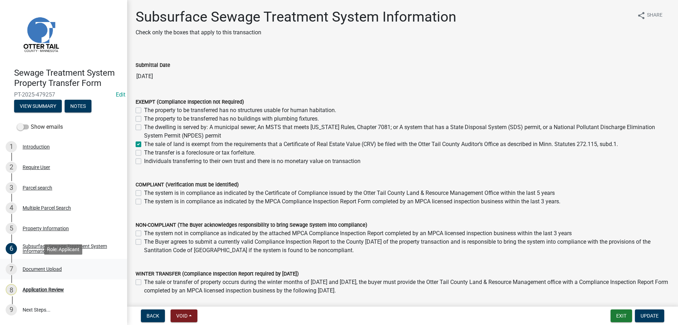
click at [35, 269] on div "Document Upload" at bounding box center [42, 268] width 39 height 5
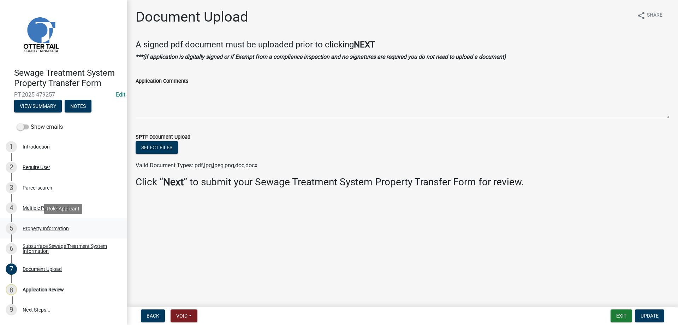
click at [35, 228] on div "Property Information" at bounding box center [46, 228] width 46 height 5
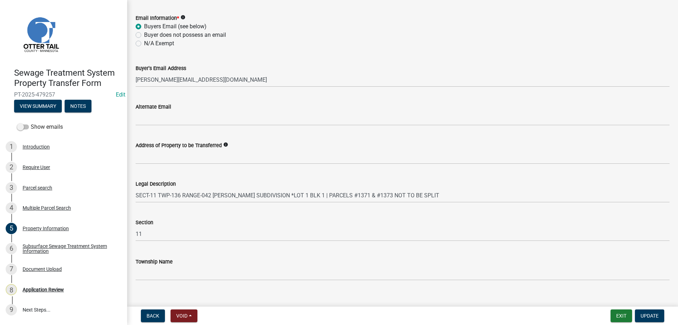
scroll to position [314, 0]
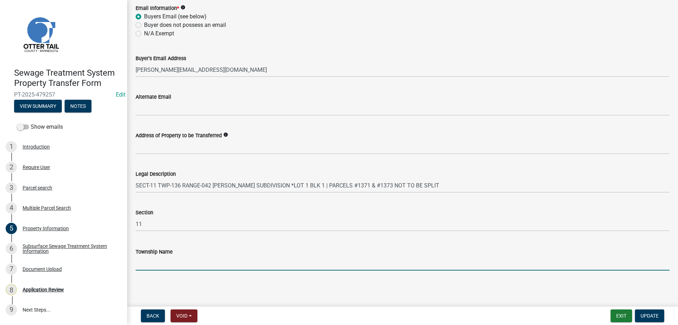
click at [155, 259] on input "Township Name" at bounding box center [403, 263] width 534 height 14
type input "Lida"
click at [647, 315] on span "Update" at bounding box center [650, 316] width 18 height 6
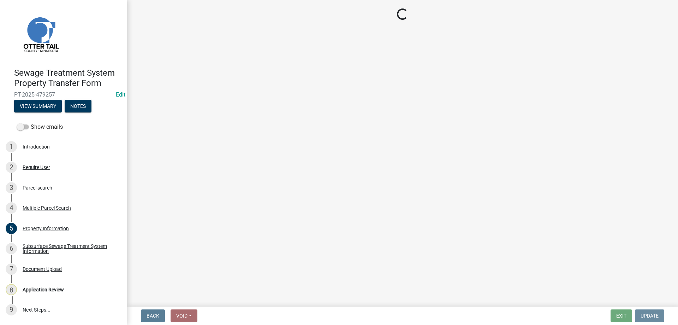
scroll to position [0, 0]
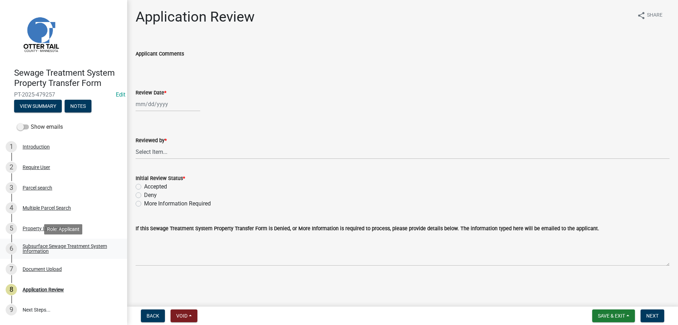
click at [31, 246] on div "Subsurface Sewage Treatment System Information" at bounding box center [69, 248] width 93 height 10
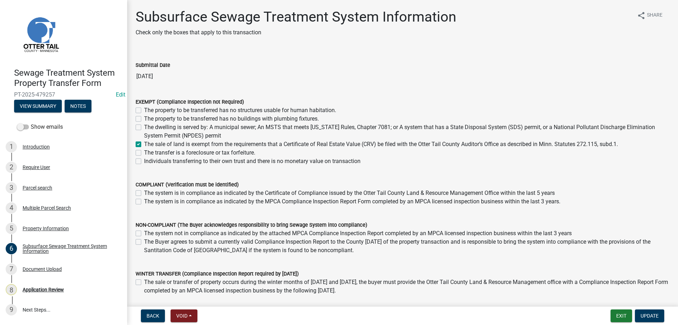
click at [144, 161] on label "Individuals transferring to their own trust and there is no monetary value on t…" at bounding box center [252, 161] width 216 height 8
click at [144, 161] on input "Individuals transferring to their own trust and there is no monetary value on t…" at bounding box center [146, 159] width 5 height 5
checkbox input "true"
checkbox input "false"
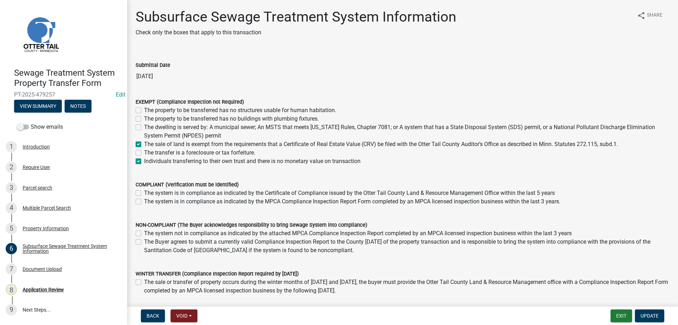
checkbox input "false"
checkbox input "true"
checkbox input "false"
checkbox input "true"
click at [651, 317] on span "Update" at bounding box center [650, 316] width 18 height 6
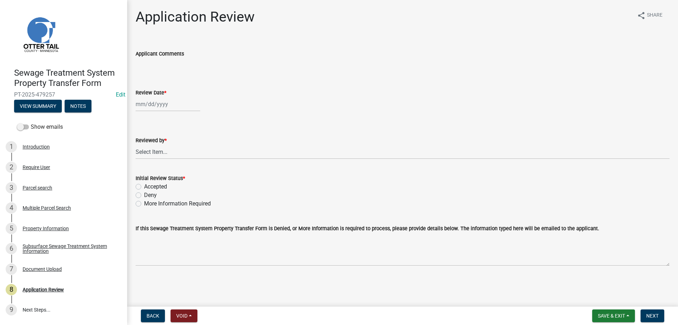
select select "9"
select select "2025"
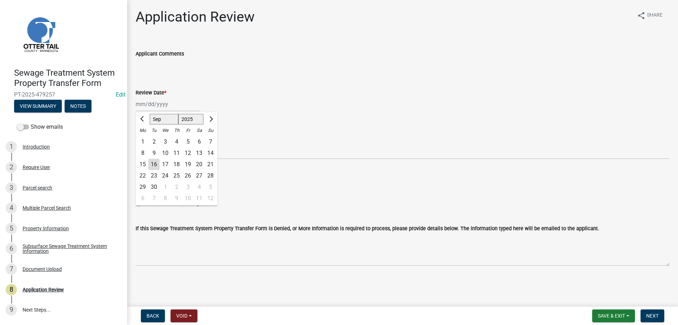
click at [150, 105] on input "Review Date *" at bounding box center [168, 104] width 65 height 14
click at [155, 166] on div "16" at bounding box center [153, 164] width 11 height 11
type input "[DATE]"
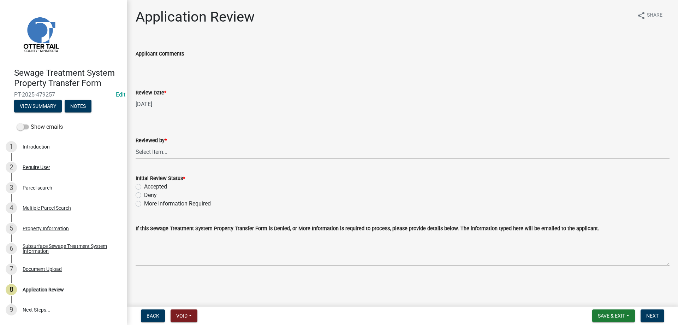
click at [136, 144] on select "Select Item... [PERSON_NAME] [PERSON_NAME] [PERSON_NAME] [PERSON_NAME] [PERSON_…" at bounding box center [403, 151] width 534 height 14
click option "[PERSON_NAME]" at bounding box center [0, 0] width 0 height 0
select select "b4c12476-3918-4c31-b34d-126d47b866fd"
click at [144, 185] on label "Accepted" at bounding box center [155, 186] width 23 height 8
click at [144, 185] on input "Accepted" at bounding box center [146, 184] width 5 height 5
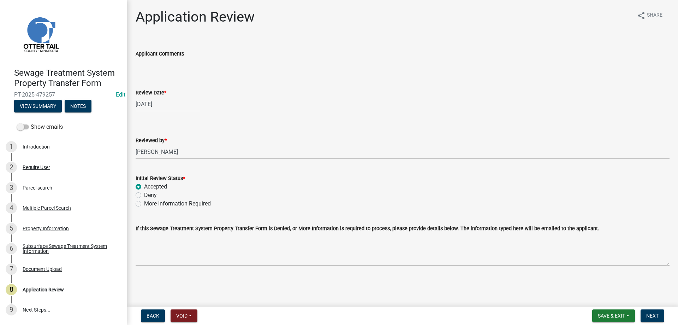
radio input "true"
click at [651, 315] on span "Next" at bounding box center [652, 316] width 12 height 6
